Goal: Information Seeking & Learning: Learn about a topic

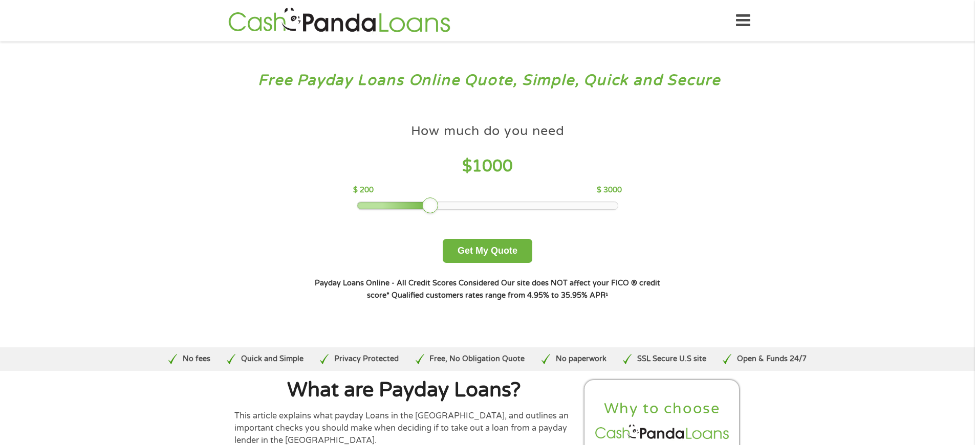
scroll to position [3438, 0]
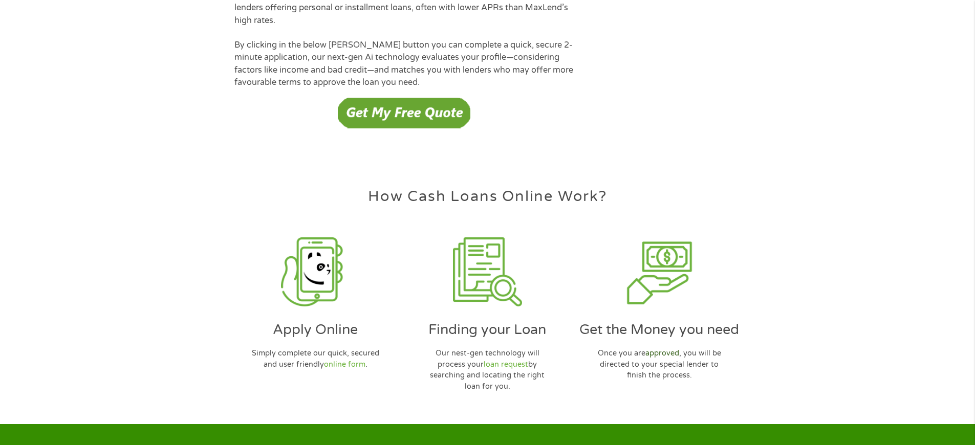
scroll to position [2960, 0]
